Goal: Task Accomplishment & Management: Manage account settings

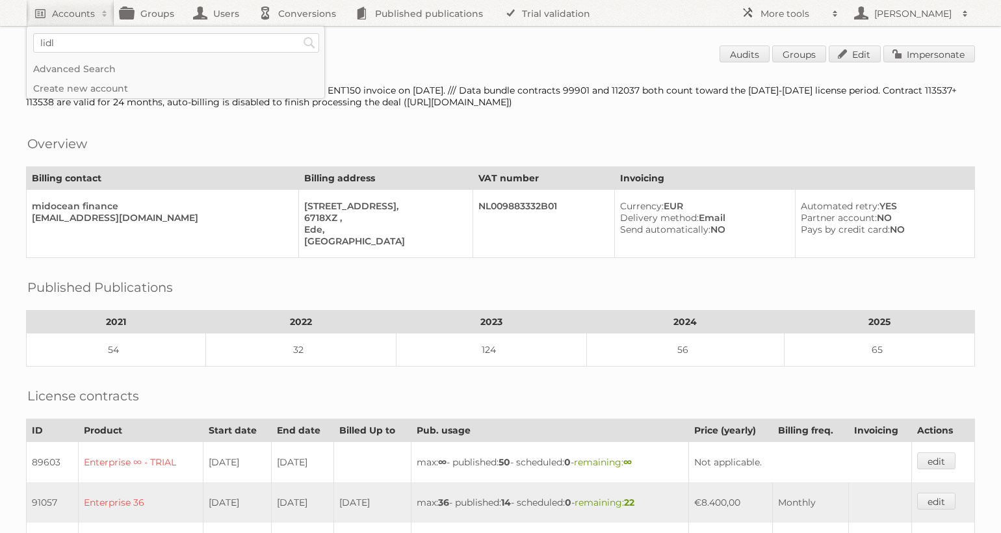
type input"] "lidl"
click at [300, 33] on input "Search" at bounding box center [310, 43] width 20 height 20
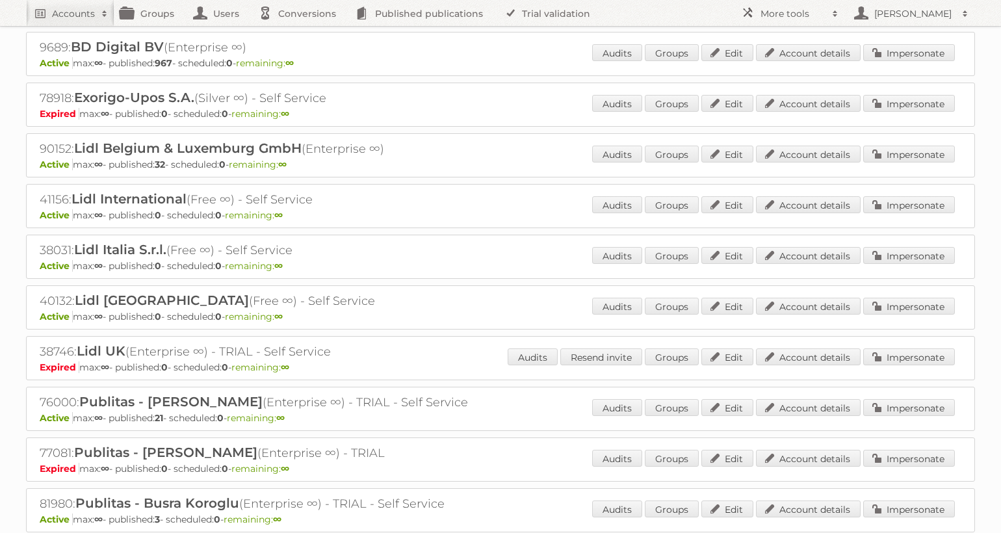
scroll to position [49, 0]
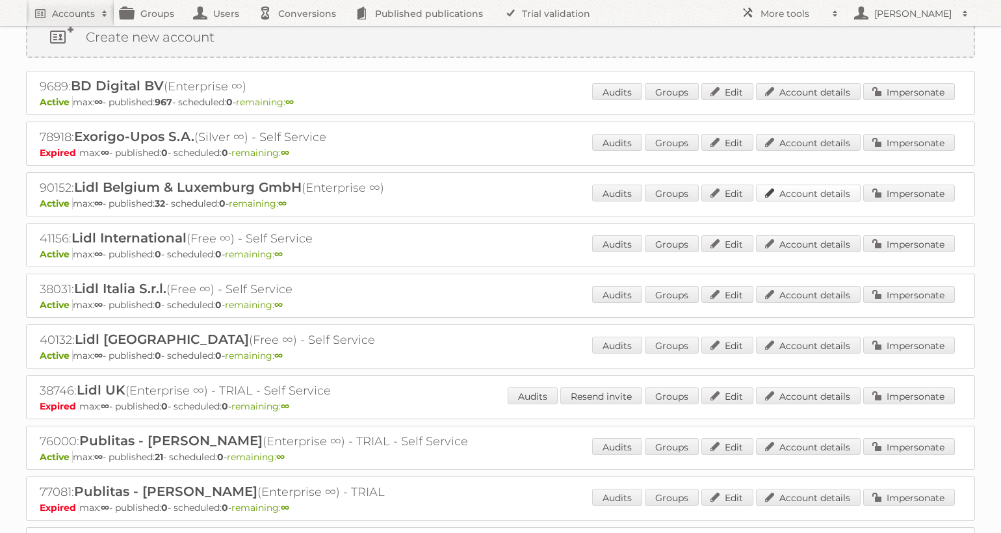
click at [796, 193] on link "Account details" at bounding box center [808, 193] width 105 height 17
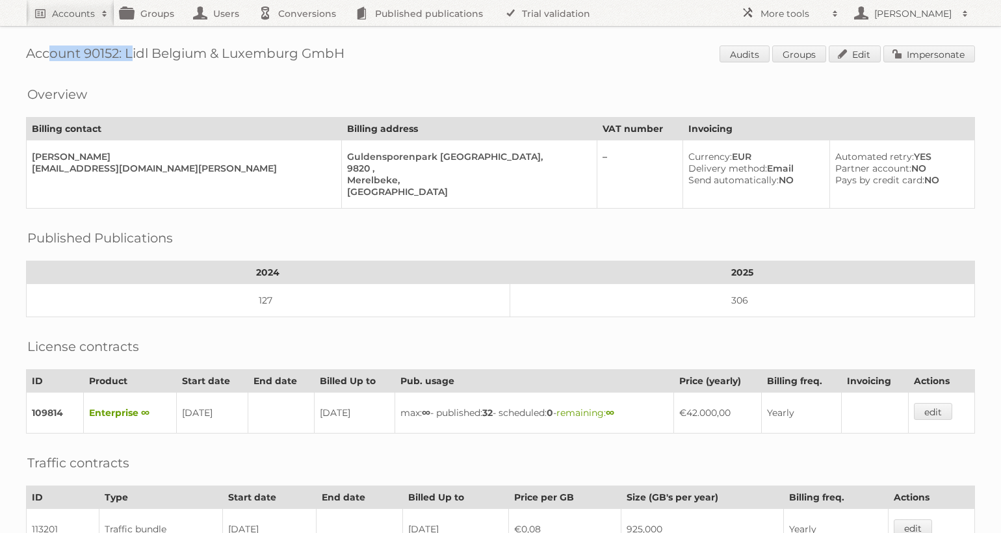
drag, startPoint x: 120, startPoint y: 51, endPoint x: -7, endPoint y: 51, distance: 126.8
click at [0, 51] on html "Accounts Search Advanced Search Create new account Groups Users Conversions Pub…" at bounding box center [500, 266] width 1001 height 533
copy h1 "Account 90152"
click at [83, 12] on h2 "Accounts" at bounding box center [73, 13] width 43 height 13
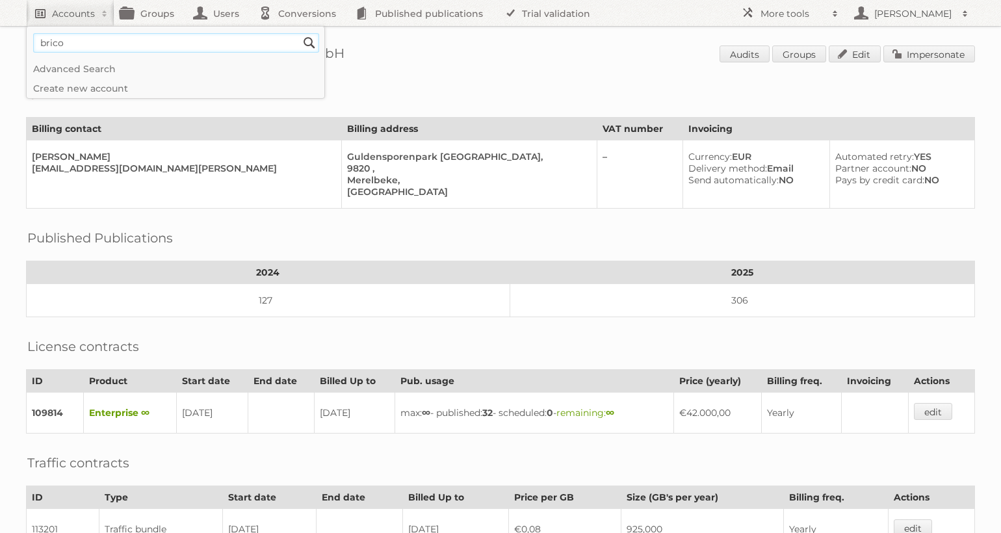
type input"] "brico"
click at [300, 33] on input "Search" at bounding box center [310, 43] width 20 height 20
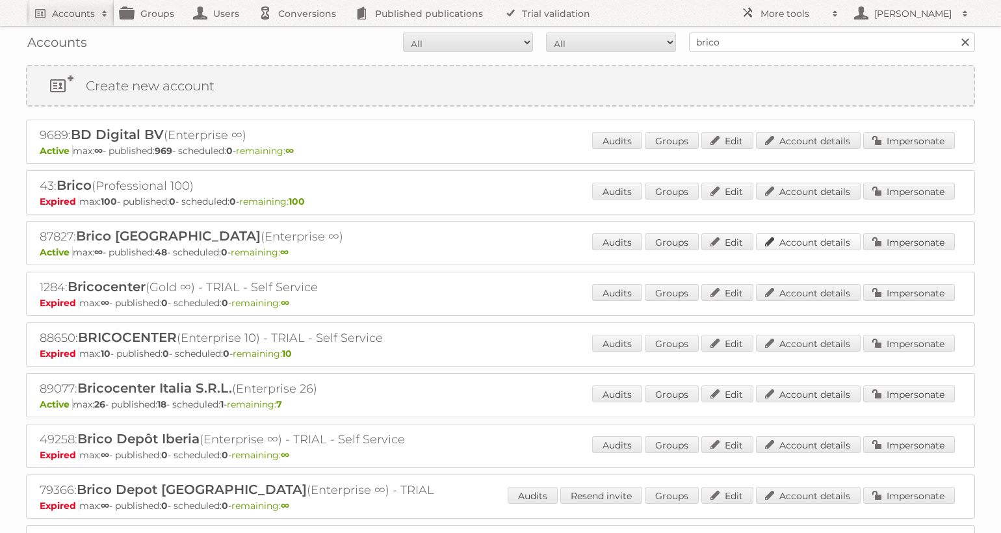
click at [818, 241] on link "Account details" at bounding box center [808, 241] width 105 height 17
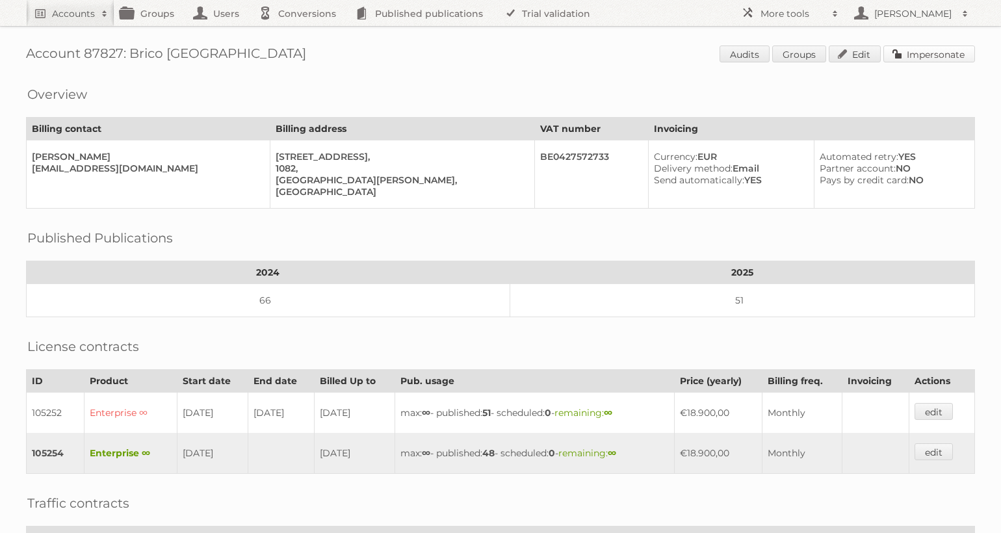
click at [936, 51] on link "Impersonate" at bounding box center [930, 54] width 92 height 17
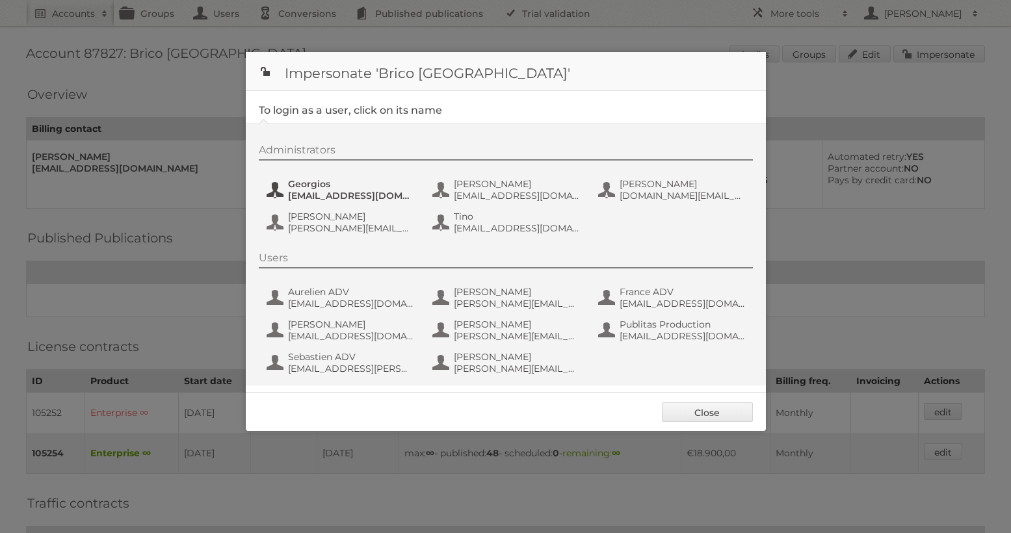
click at [381, 190] on span "georgios@relevantonline.eu" at bounding box center [351, 196] width 126 height 12
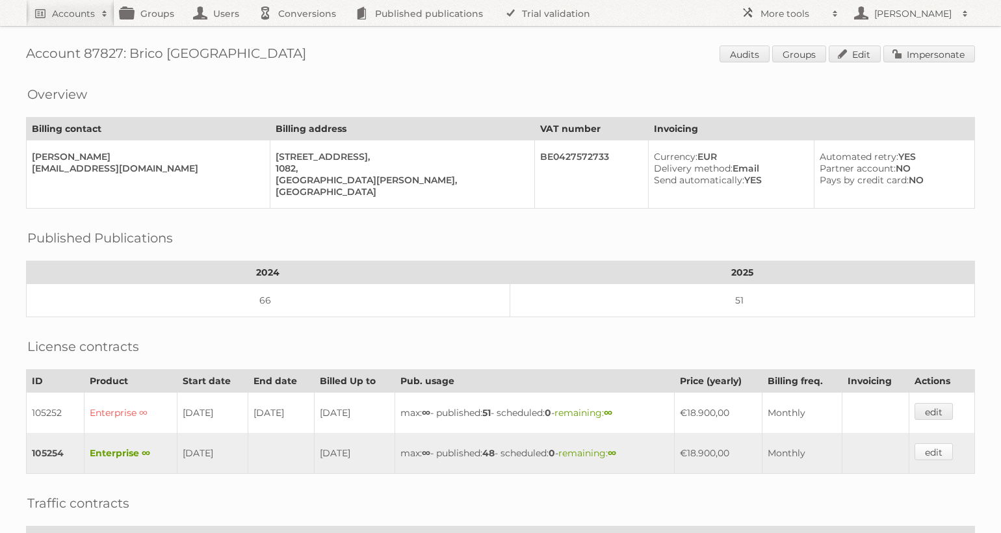
click at [947, 452] on link "edit" at bounding box center [934, 451] width 38 height 17
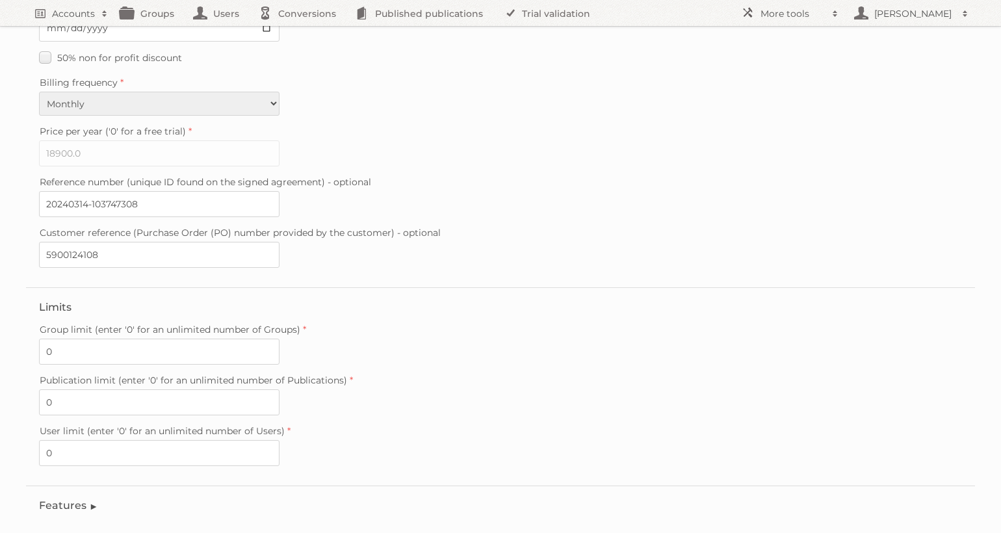
scroll to position [310, 0]
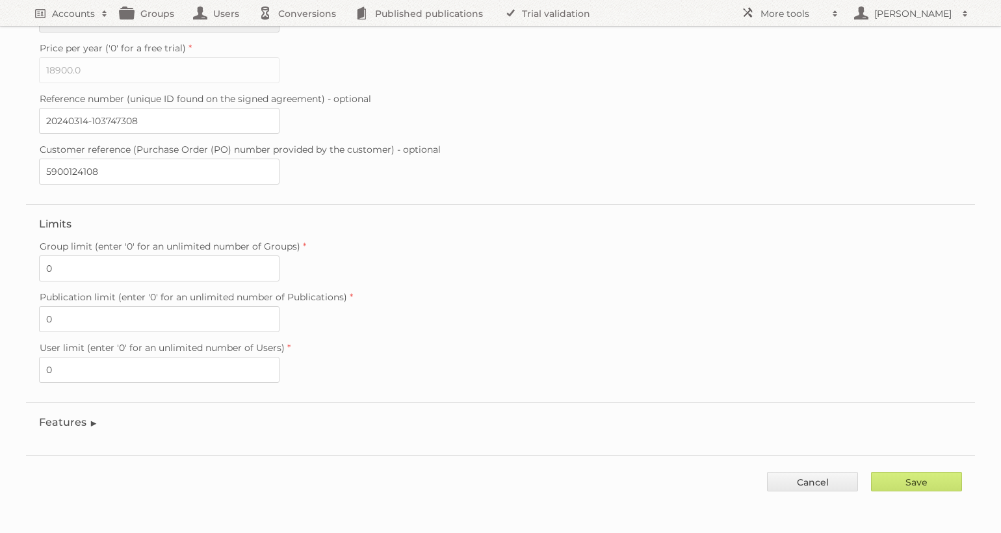
click at [81, 418] on legend "Features" at bounding box center [68, 422] width 59 height 12
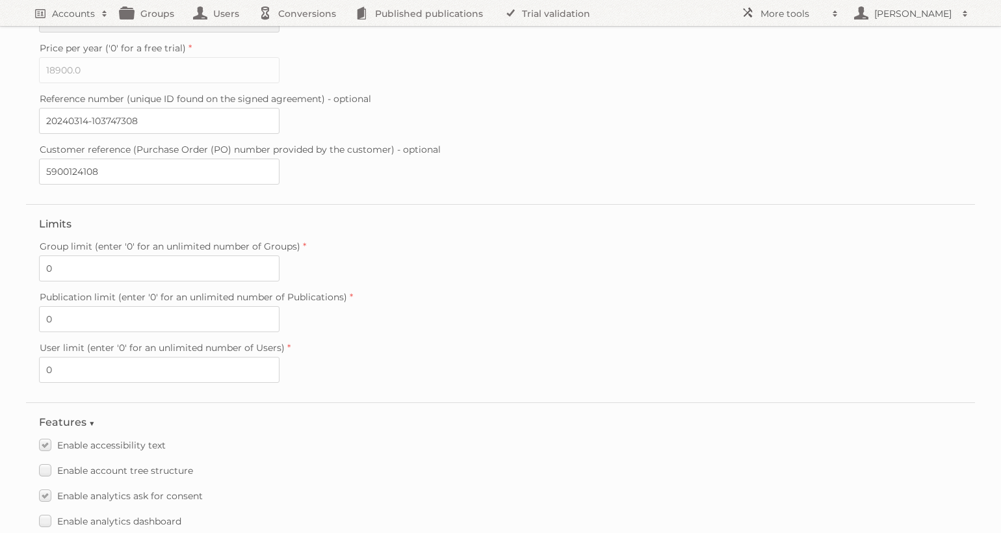
scroll to position [575, 0]
